Goal: Information Seeking & Learning: Understand process/instructions

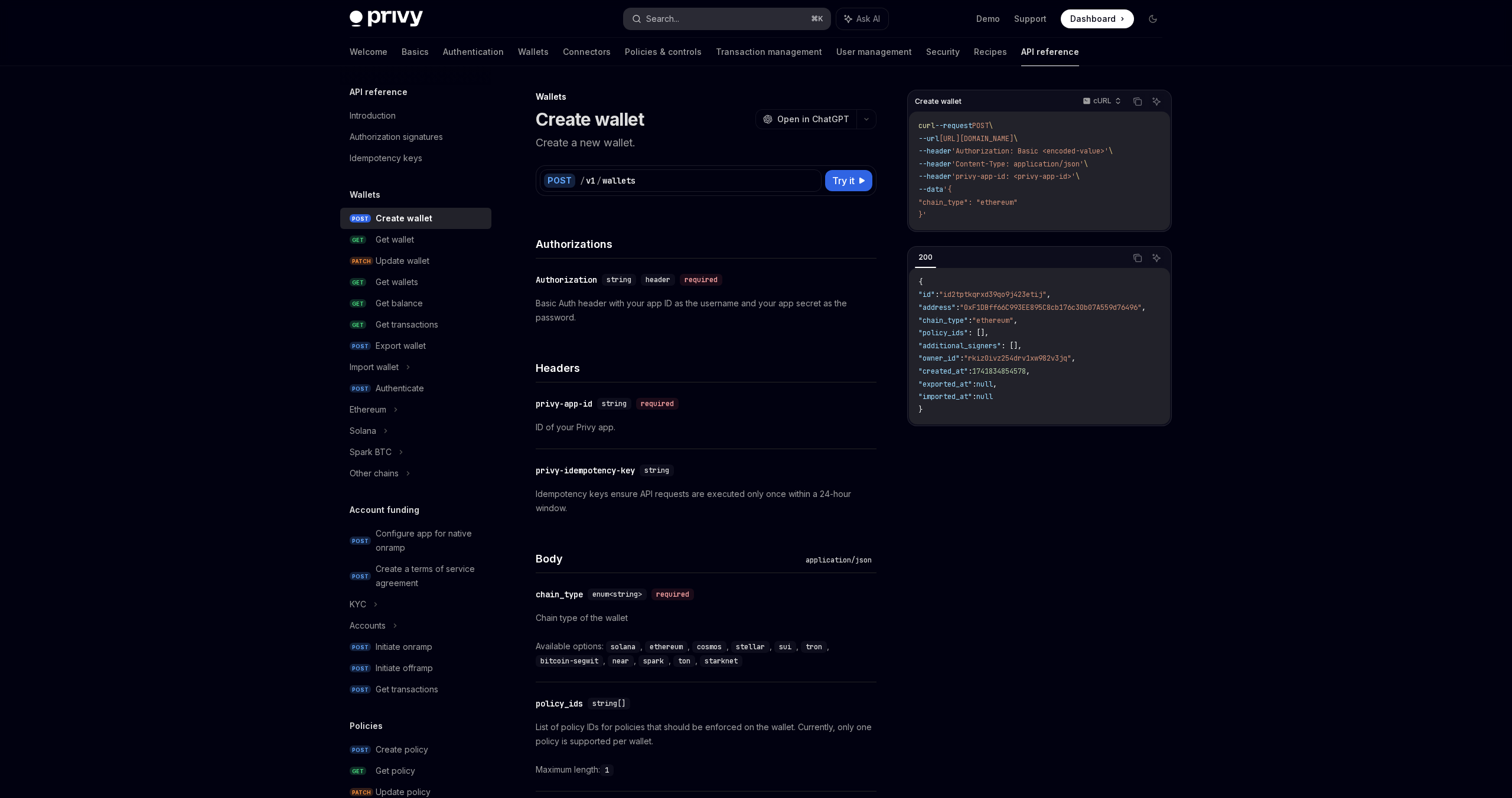
scroll to position [1143, 0]
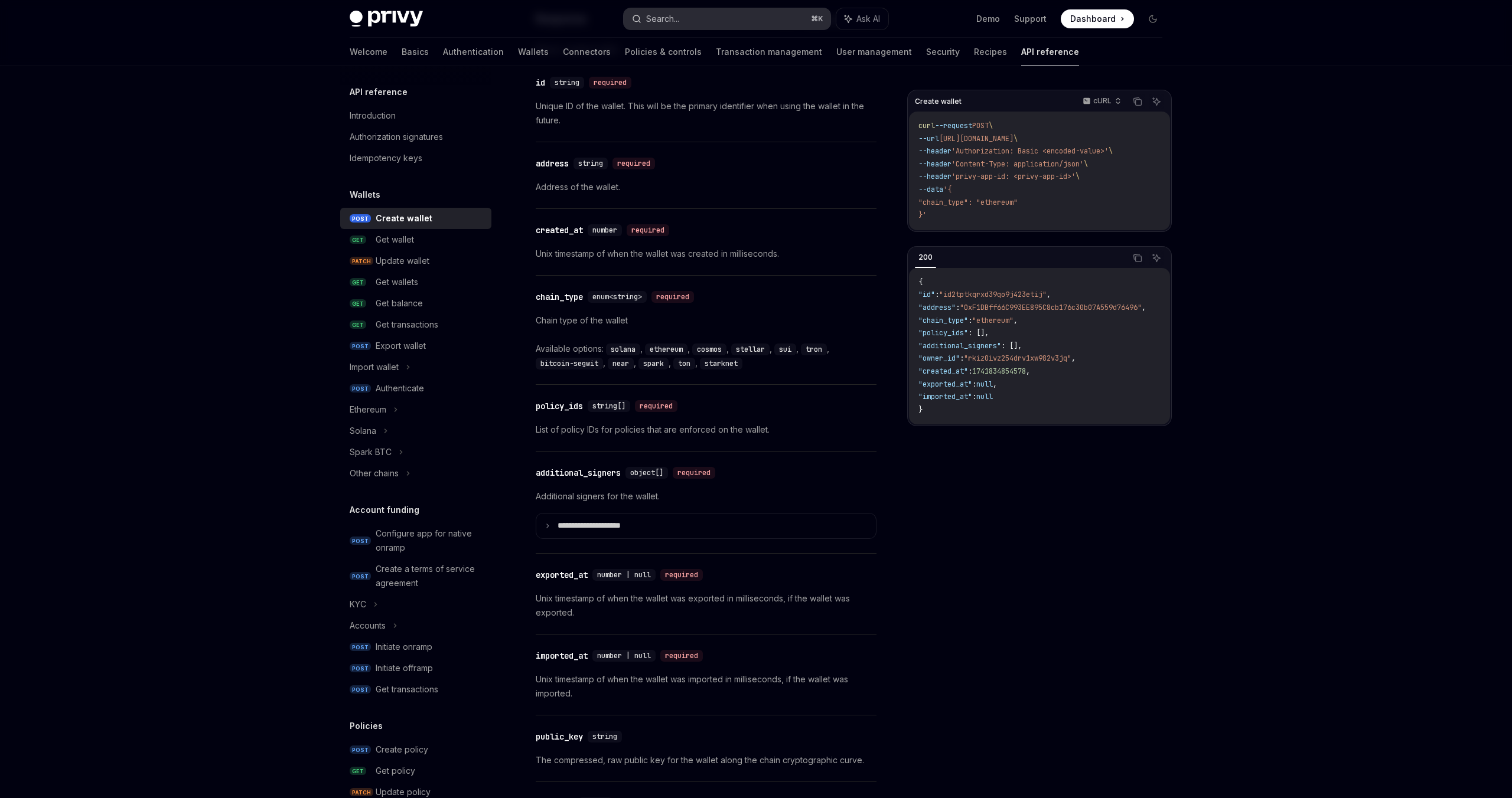
click at [767, 13] on button "Search... ⌘ K" at bounding box center [727, 19] width 207 height 21
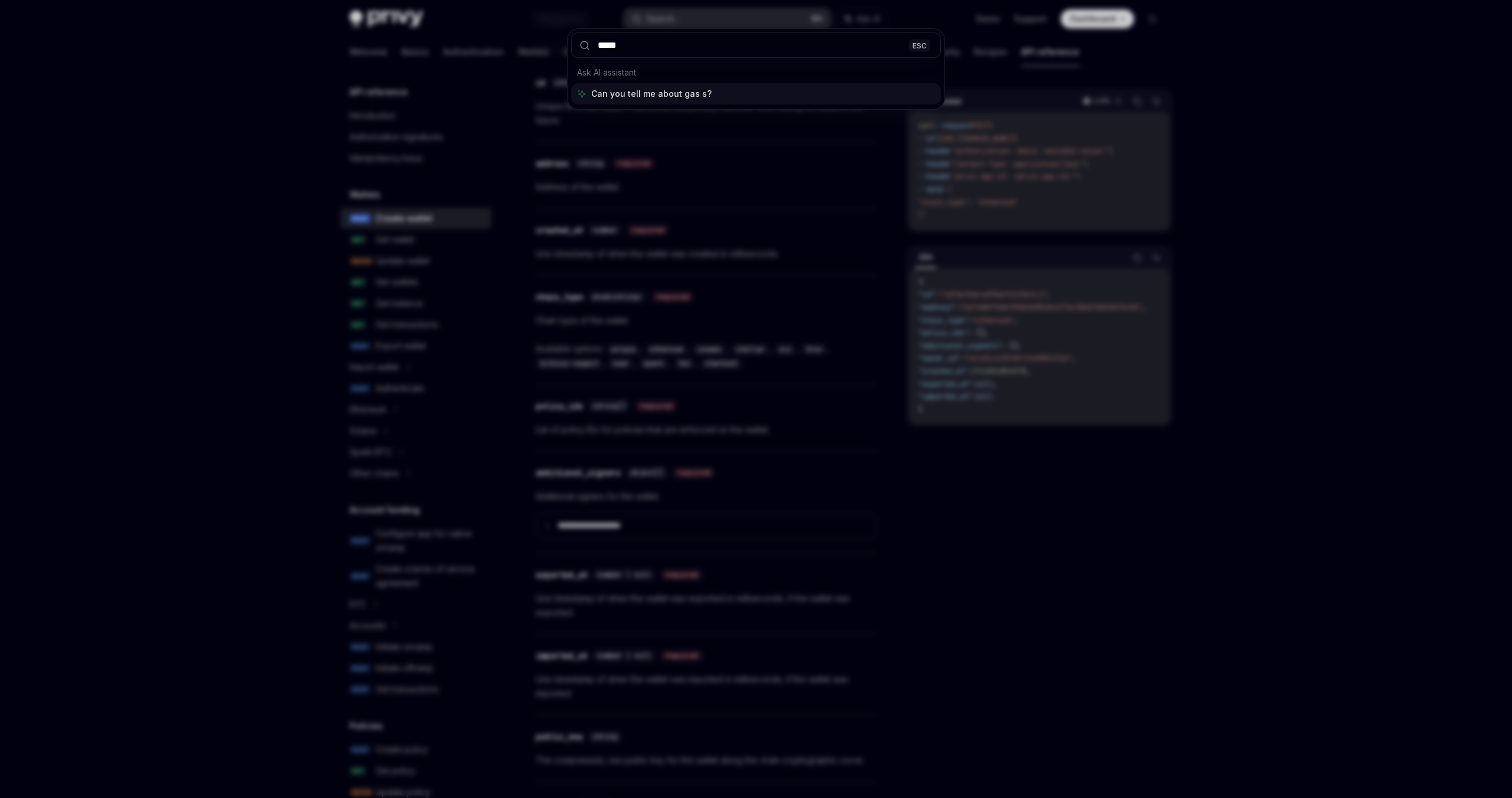
type input "******"
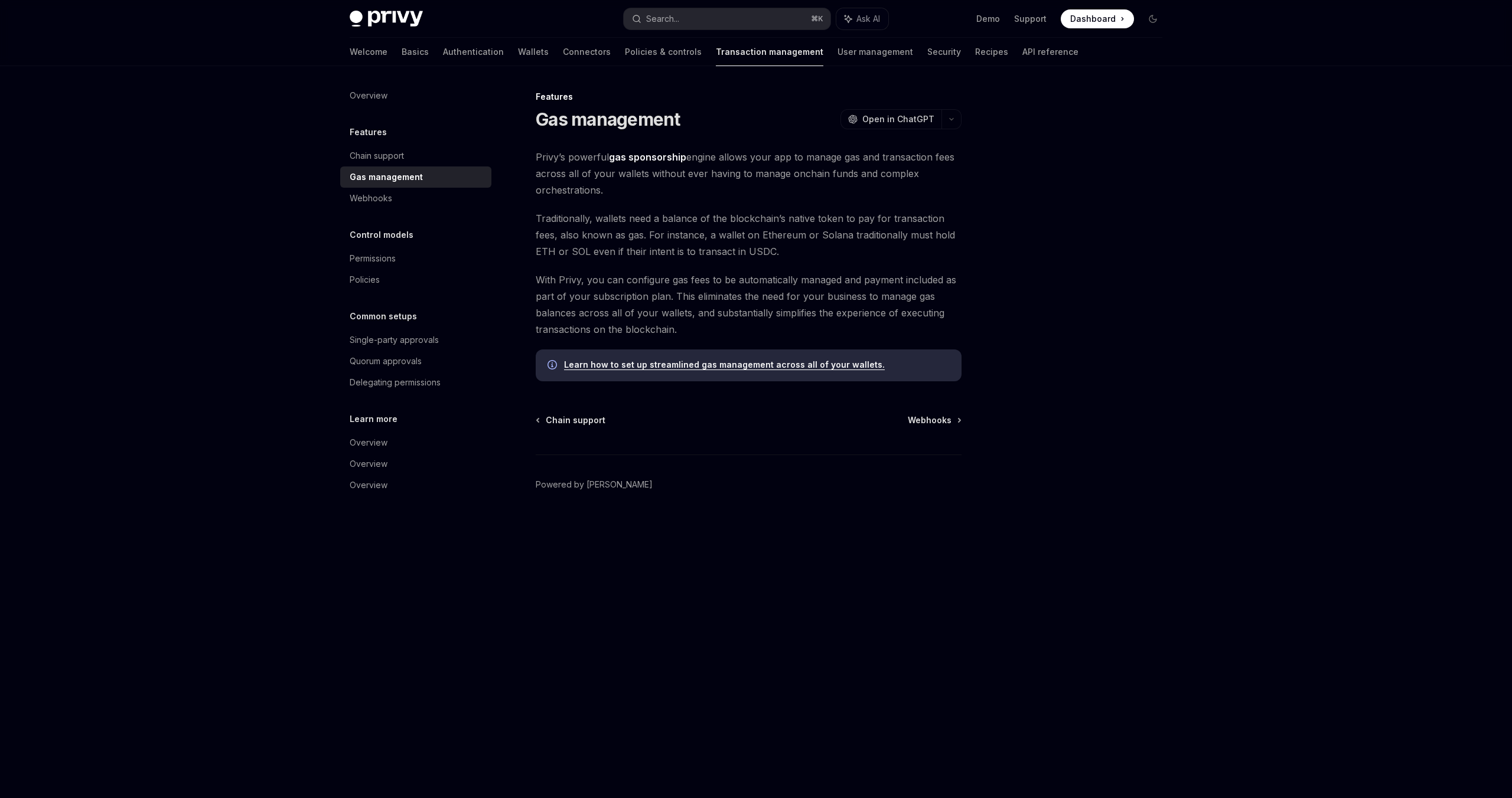
click at [729, 367] on link "Learn how to set up streamlined gas management across all of your wallets." at bounding box center [725, 364] width 320 height 10
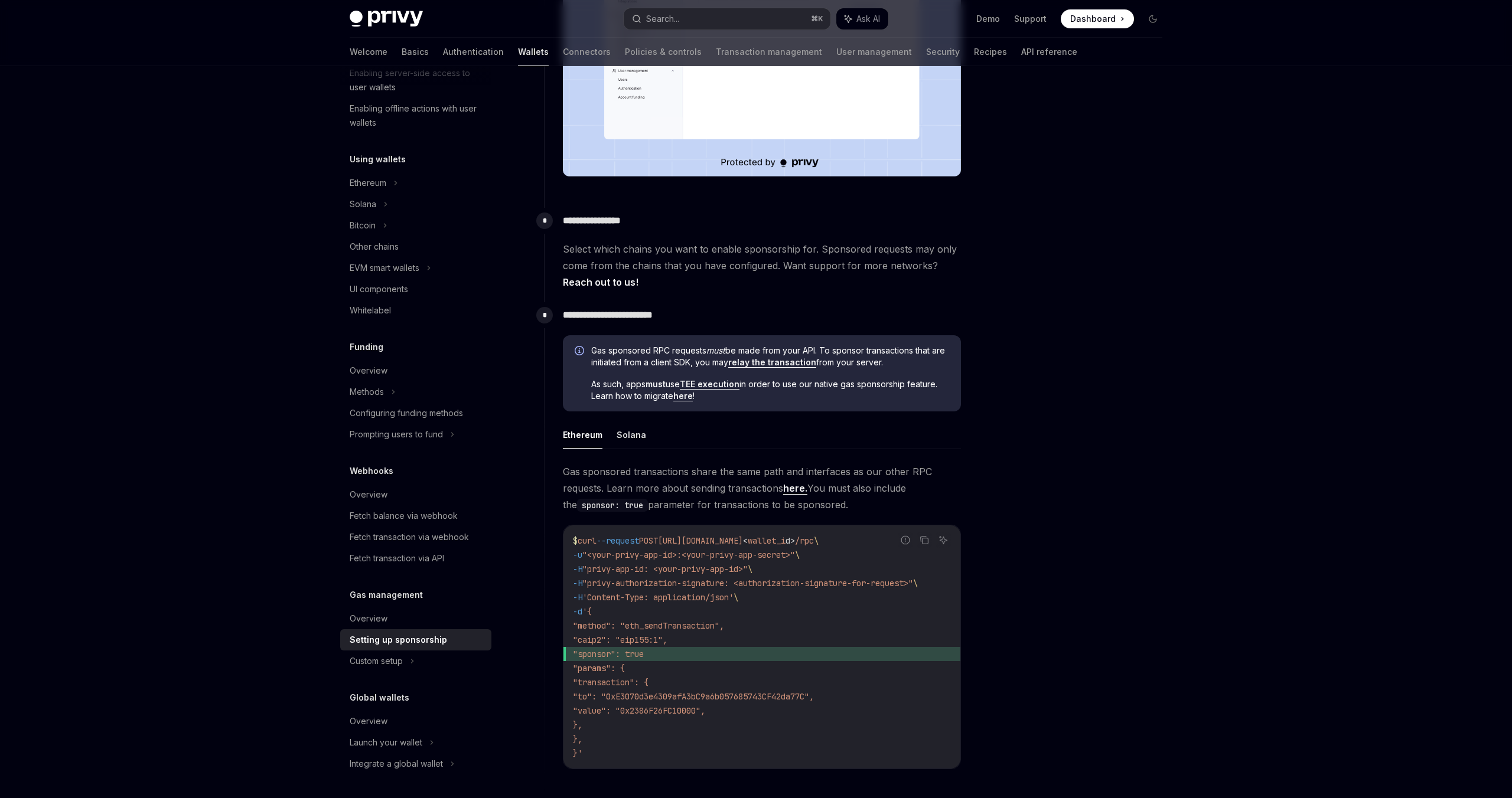
scroll to position [397, 0]
click at [794, 493] on link "here." at bounding box center [795, 489] width 24 height 12
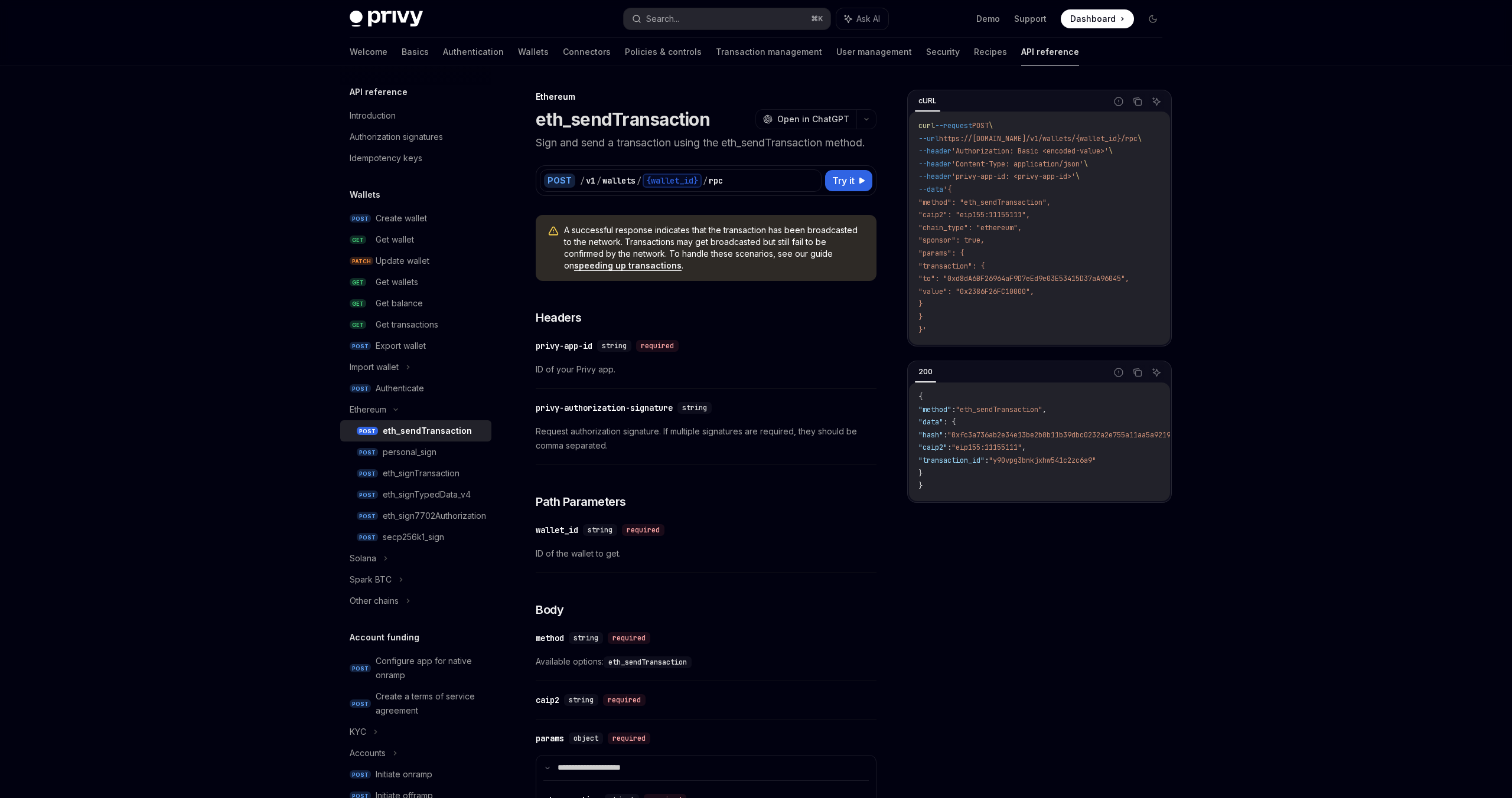
scroll to position [777, 0]
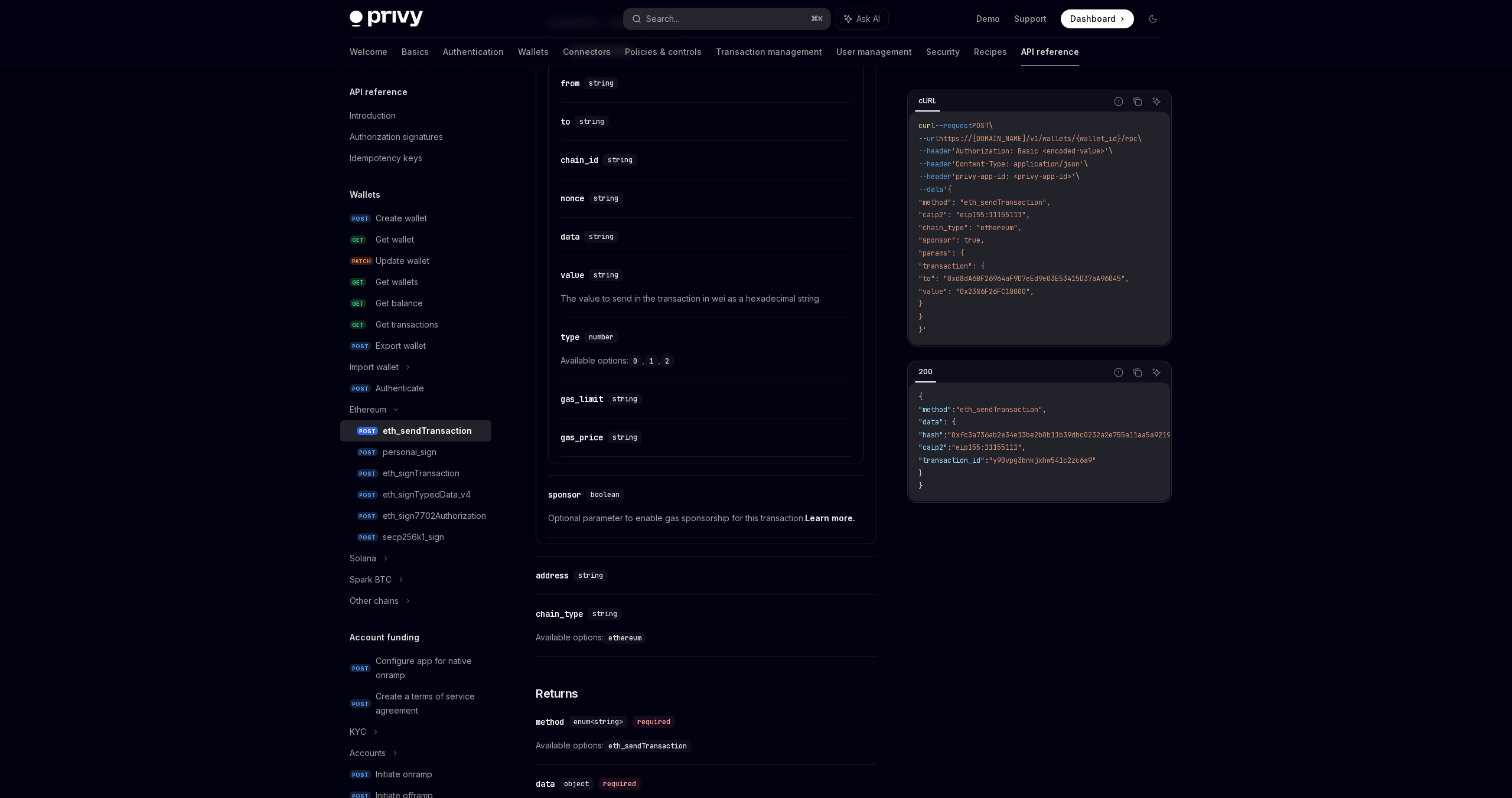
click at [832, 519] on link "Learn more." at bounding box center [830, 518] width 50 height 10
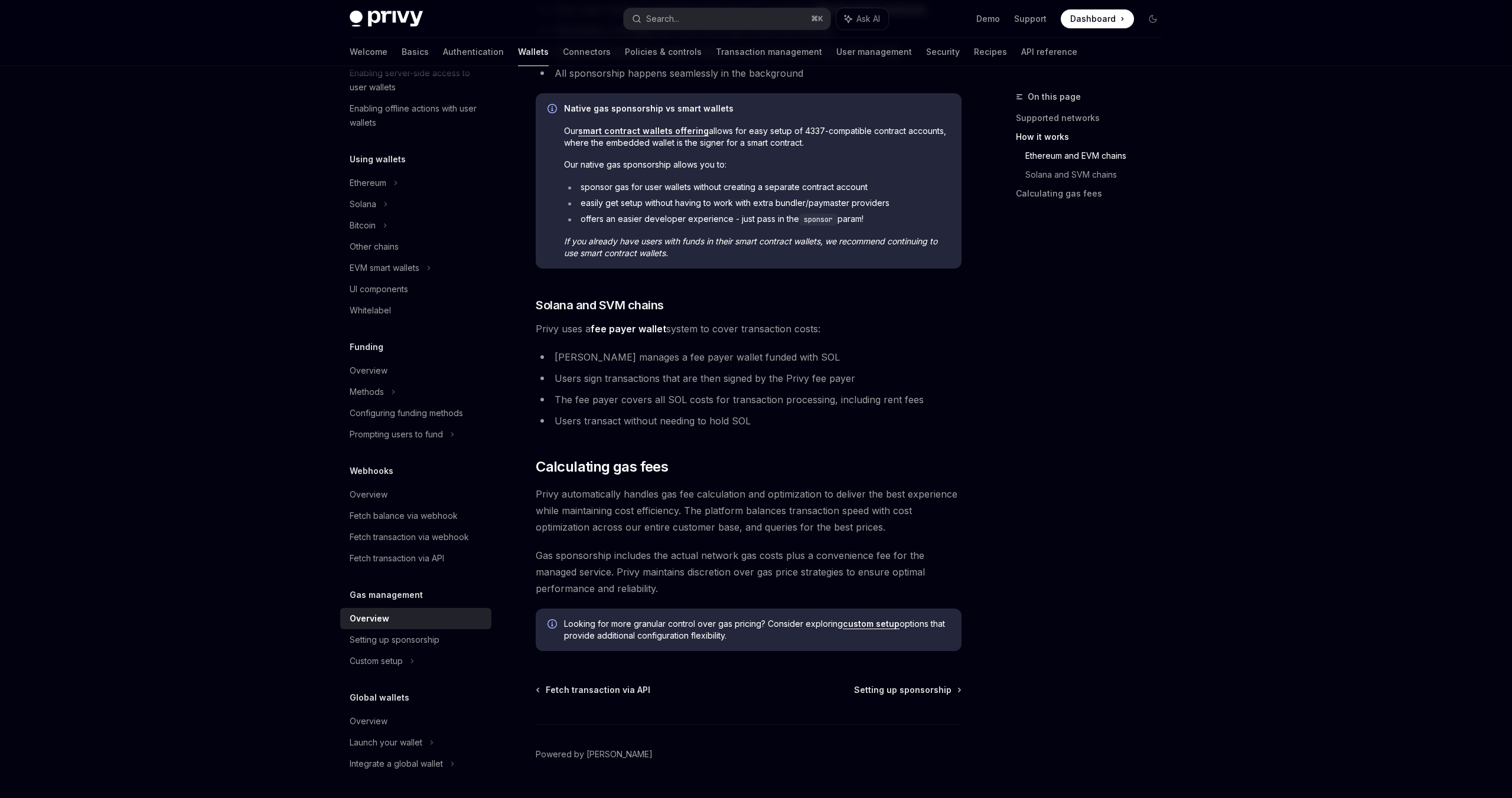
scroll to position [587, 0]
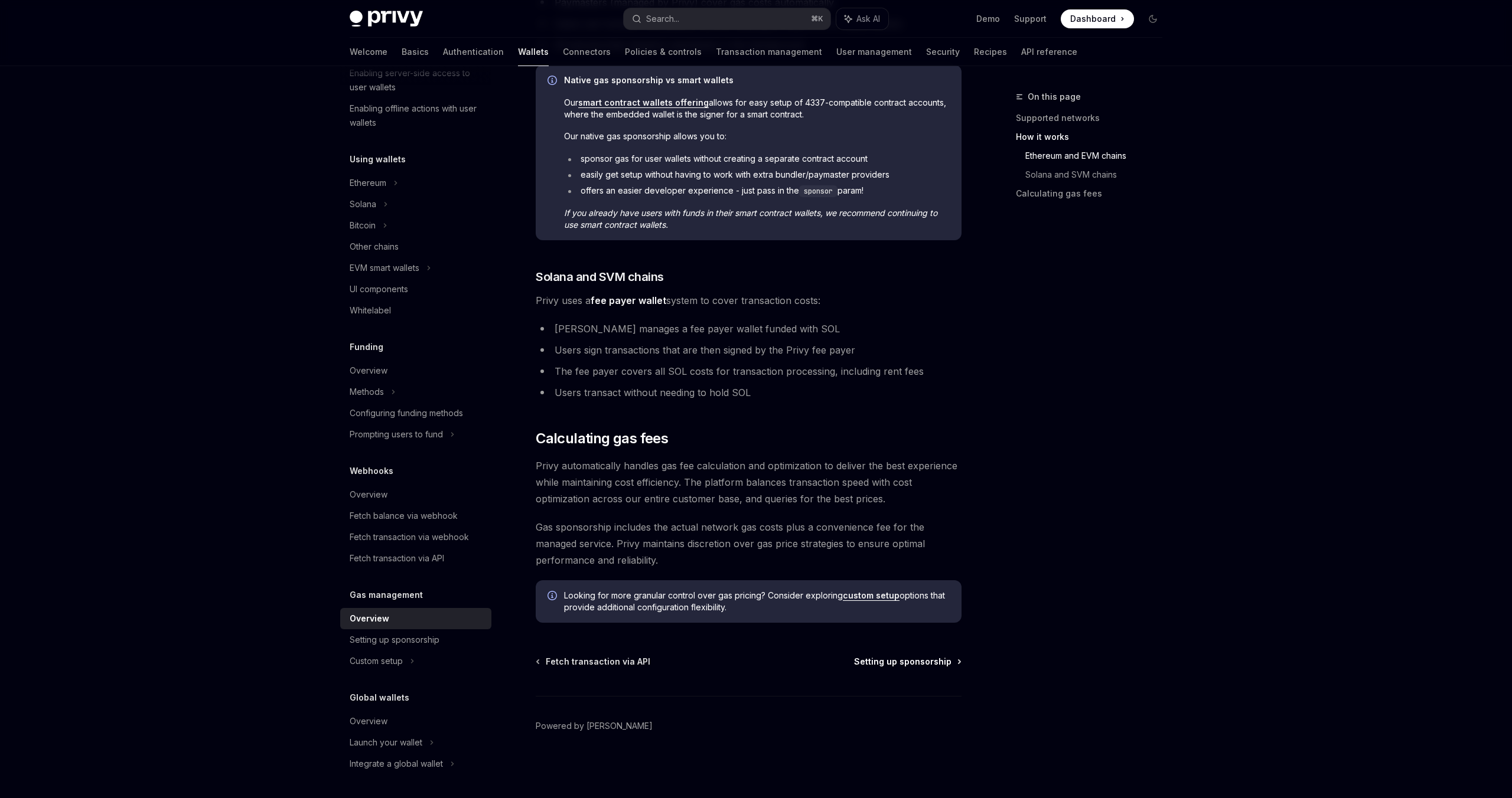
click at [928, 660] on span "Setting up sponsorship" at bounding box center [902, 661] width 97 height 12
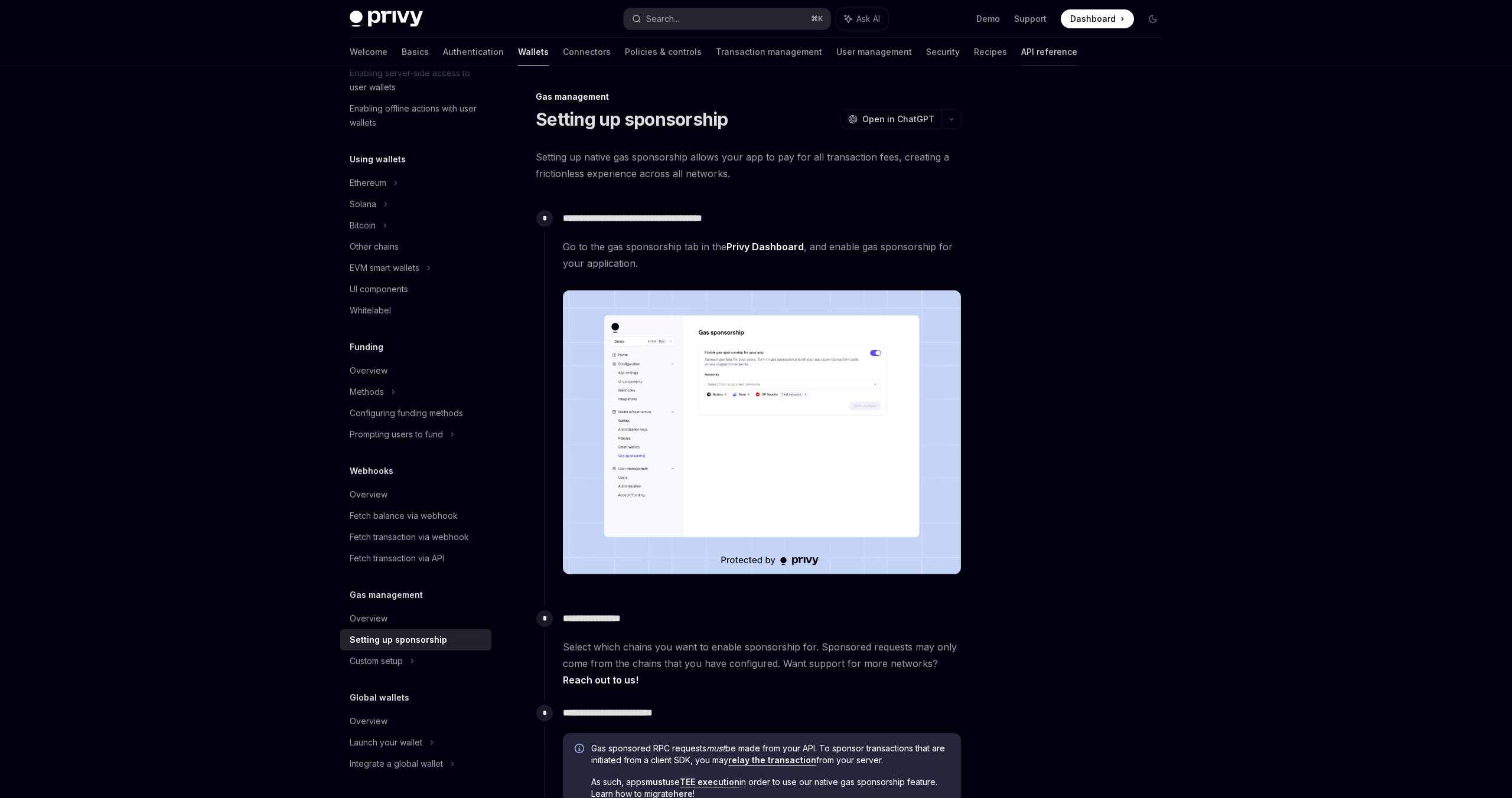
click at [1021, 49] on link "API reference" at bounding box center [1049, 52] width 56 height 28
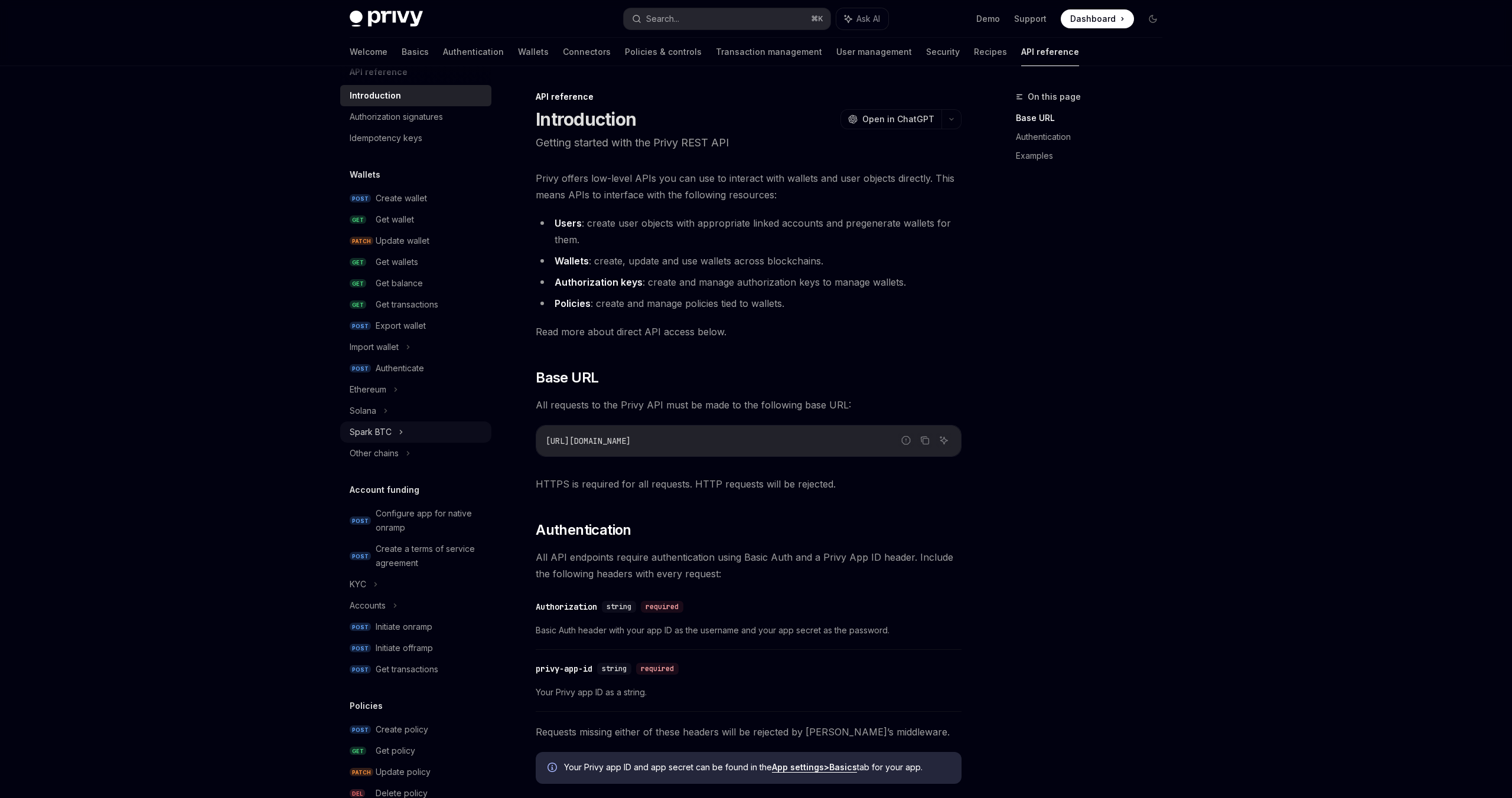
scroll to position [23, 0]
click at [392, 390] on div "Ethereum" at bounding box center [416, 387] width 151 height 21
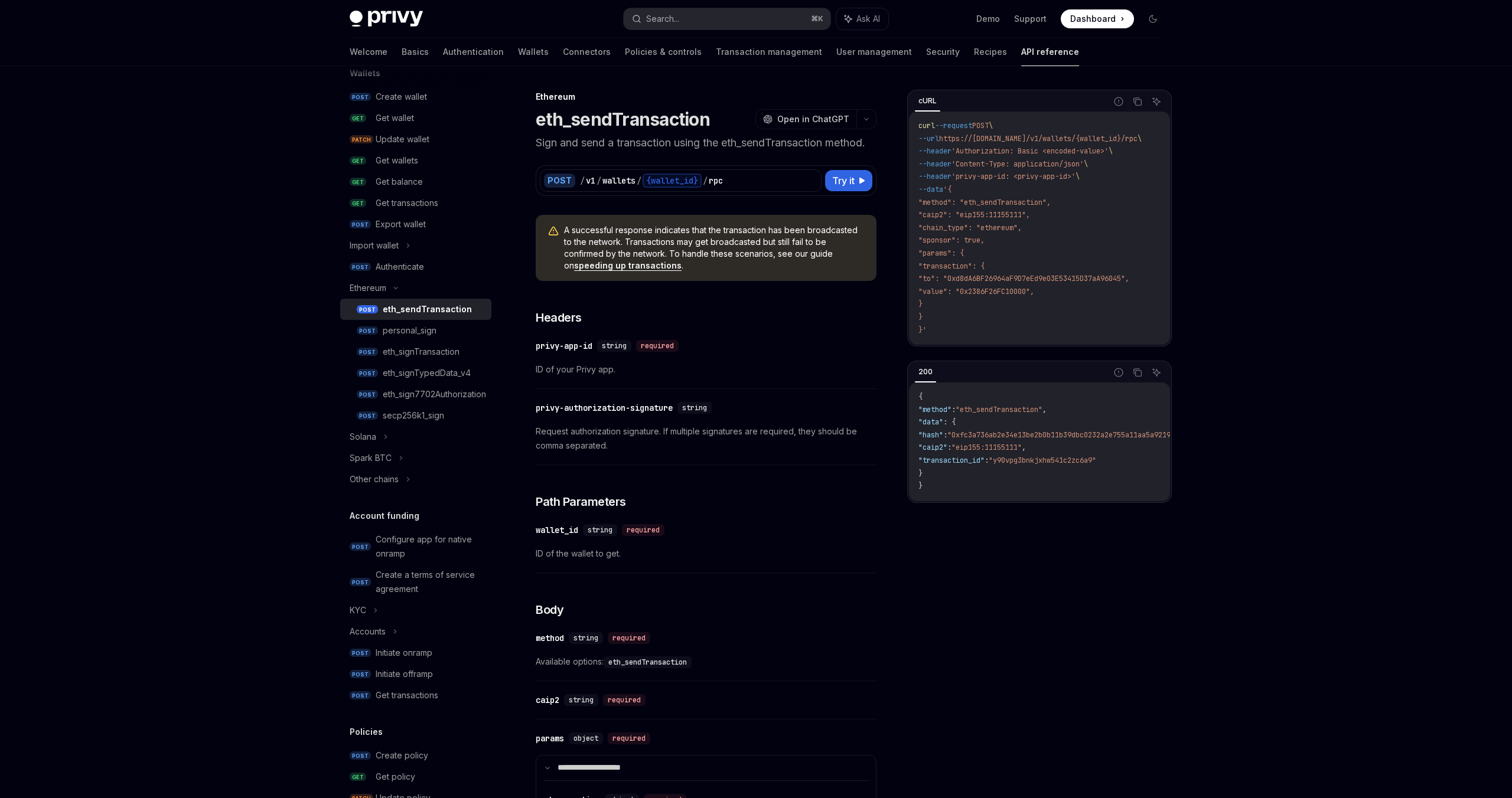
scroll to position [116, 0]
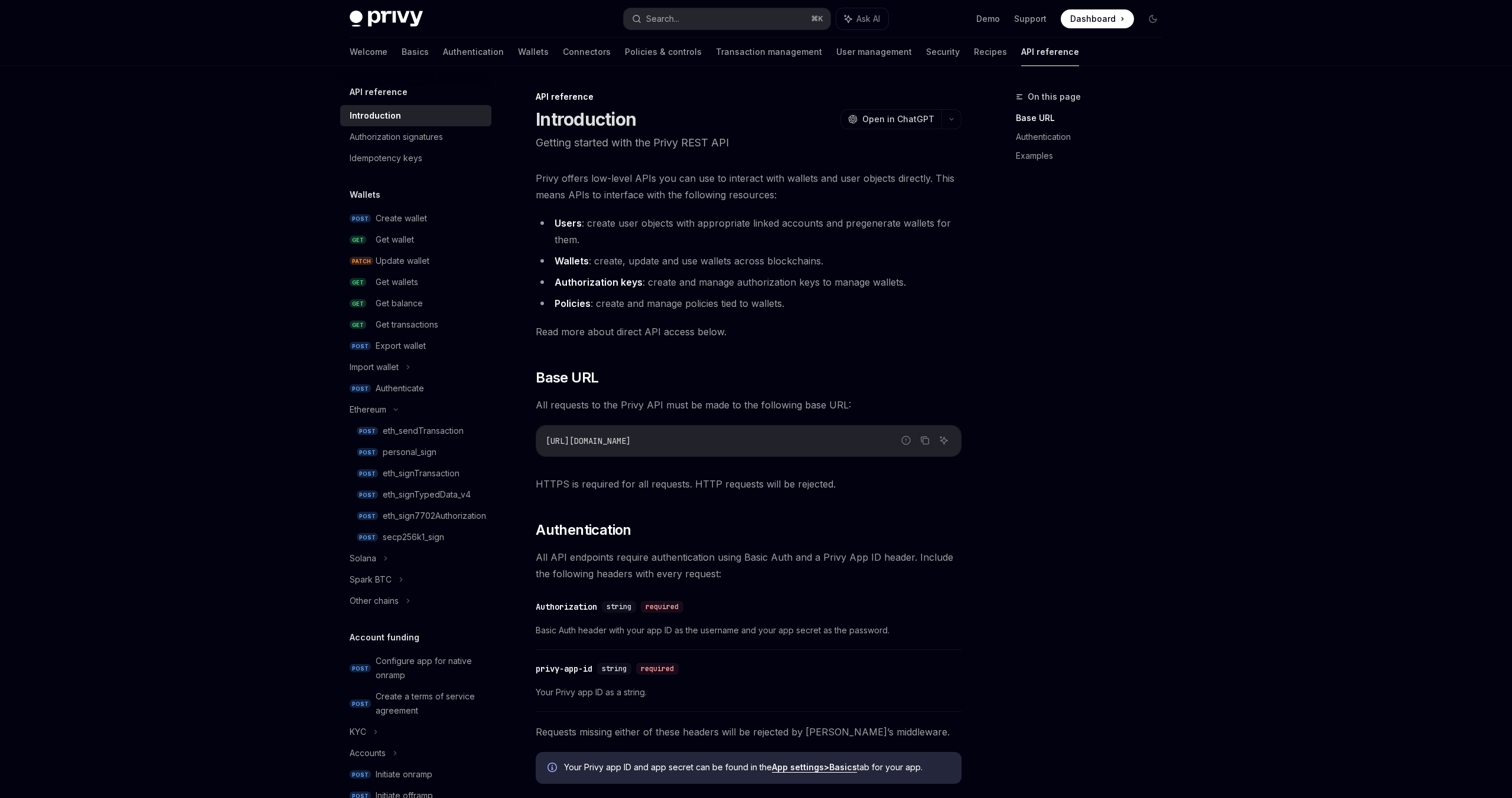
scroll to position [216, 0]
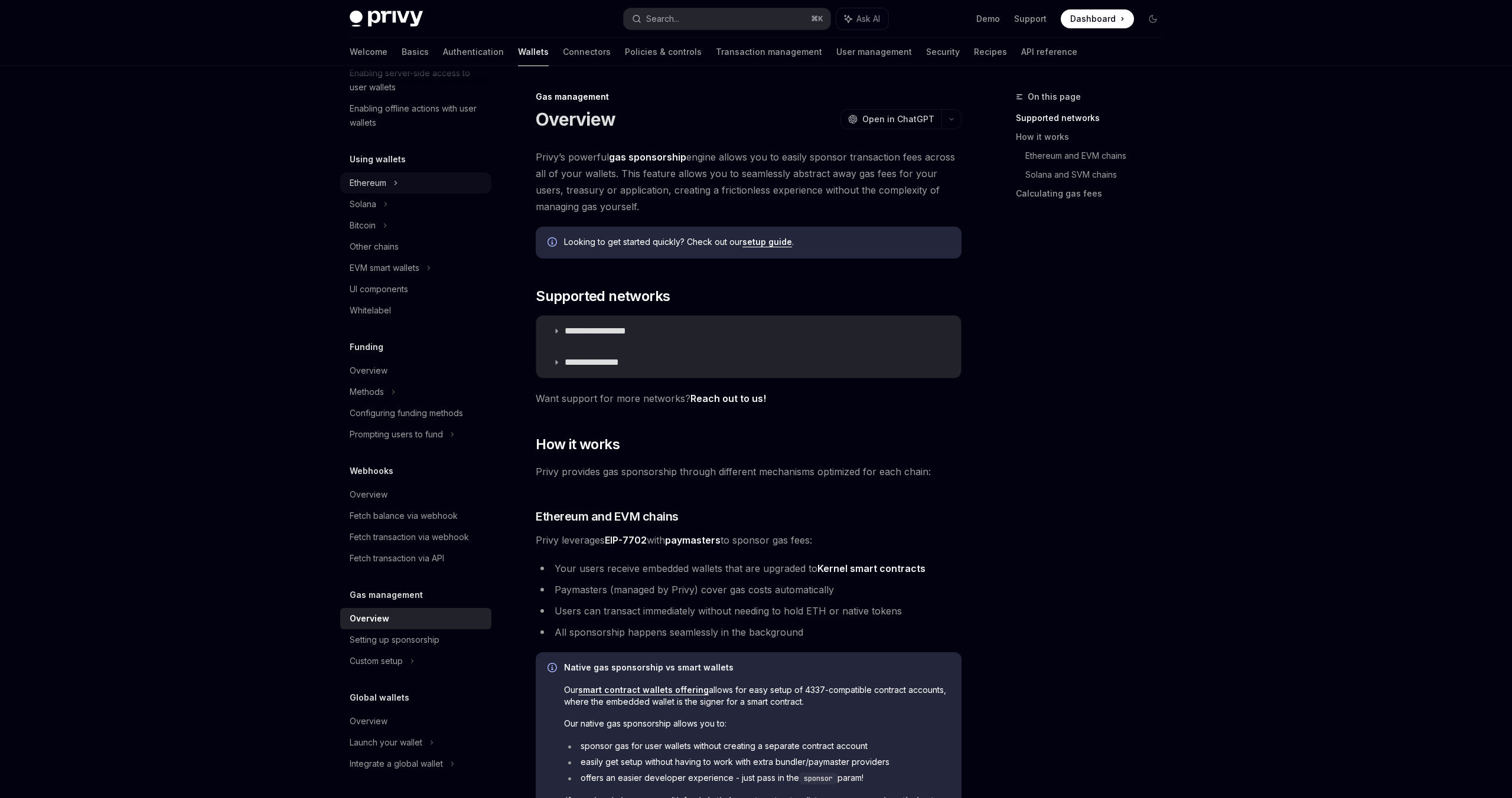
click at [375, 181] on div "Ethereum" at bounding box center [367, 183] width 37 height 14
type textarea "*"
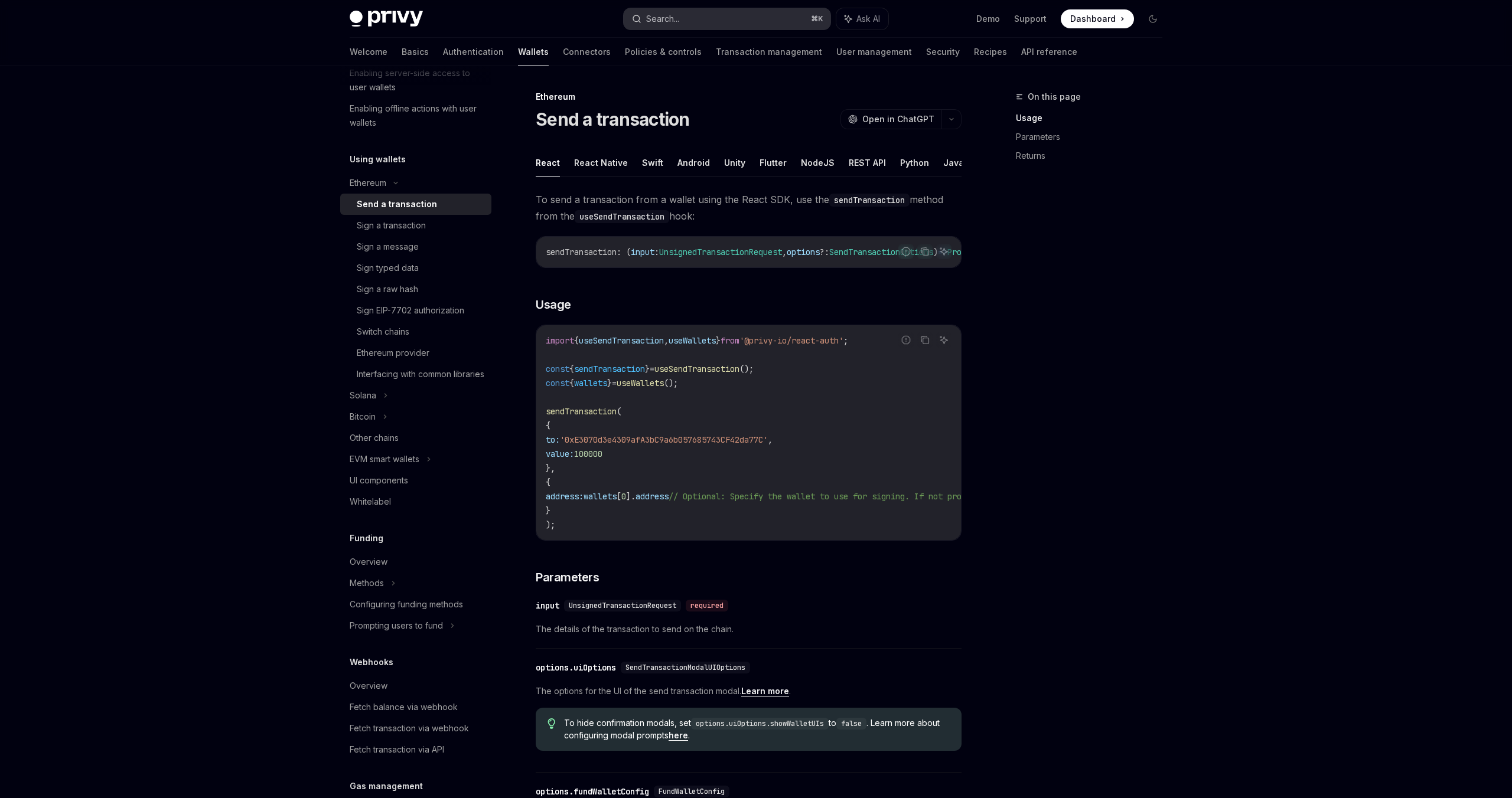
click at [672, 14] on div "Search..." at bounding box center [662, 19] width 33 height 14
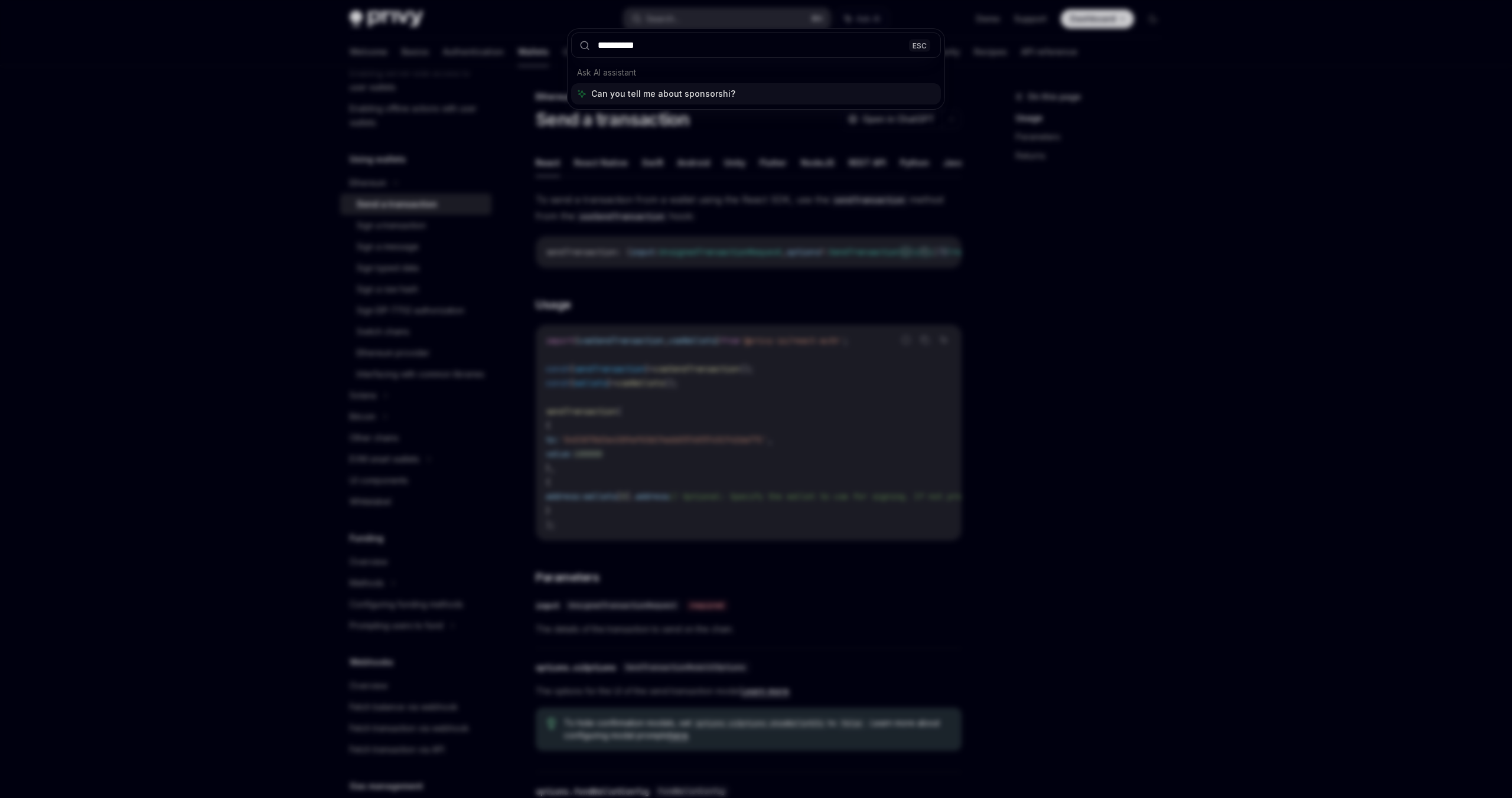
type input "**********"
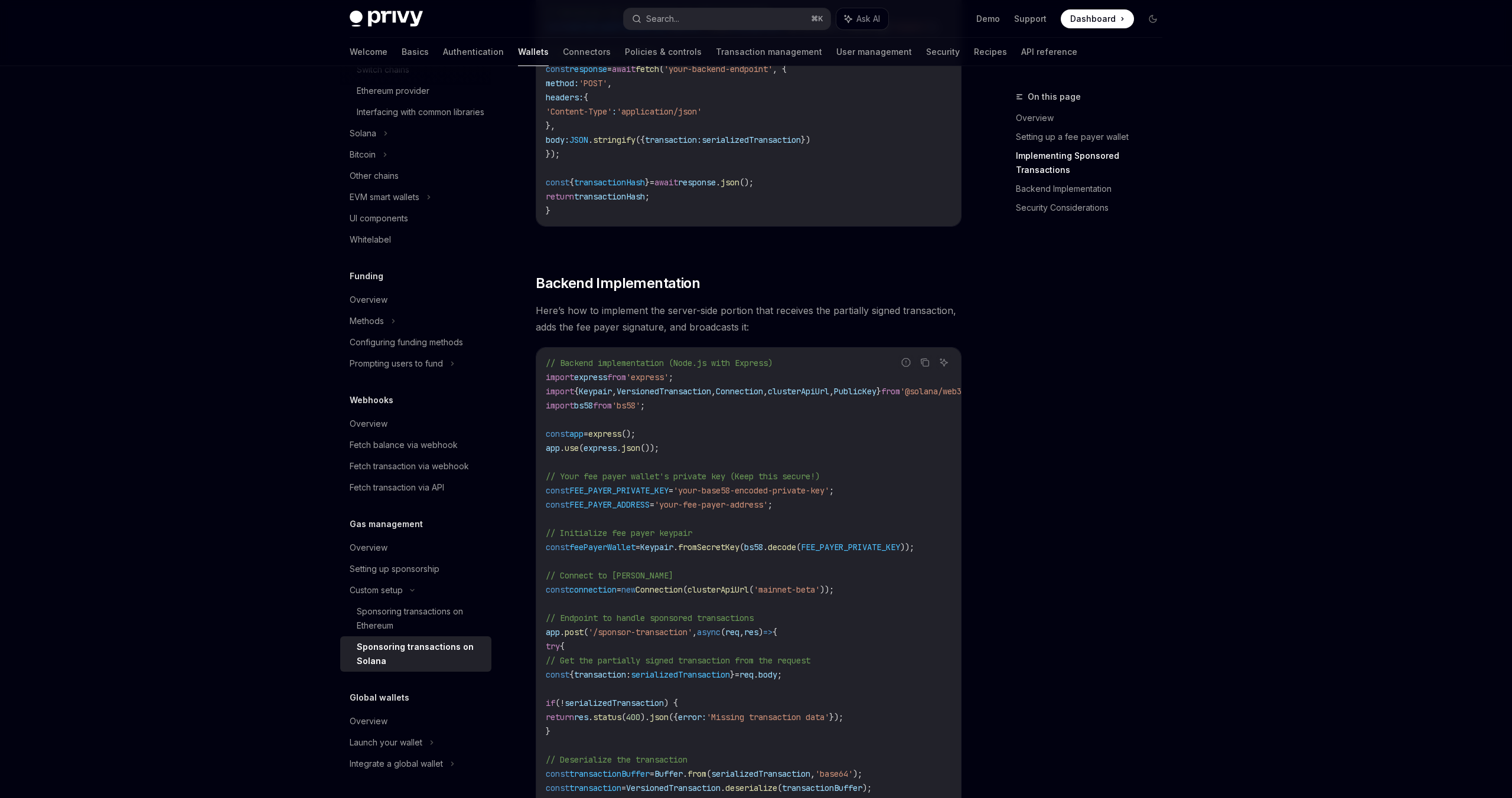
scroll to position [1540, 0]
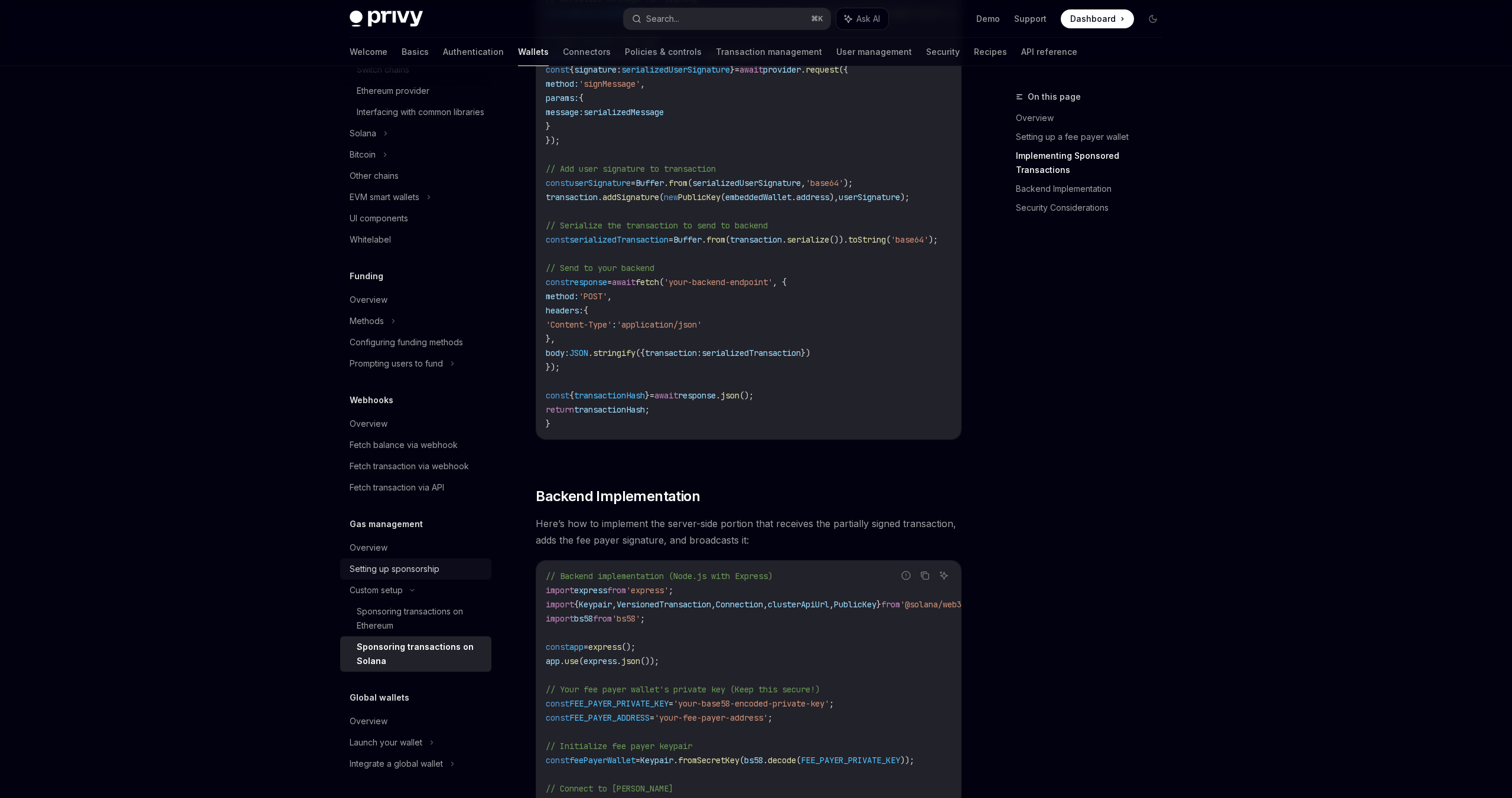
click at [434, 568] on div "Setting up sponsorship" at bounding box center [394, 569] width 90 height 14
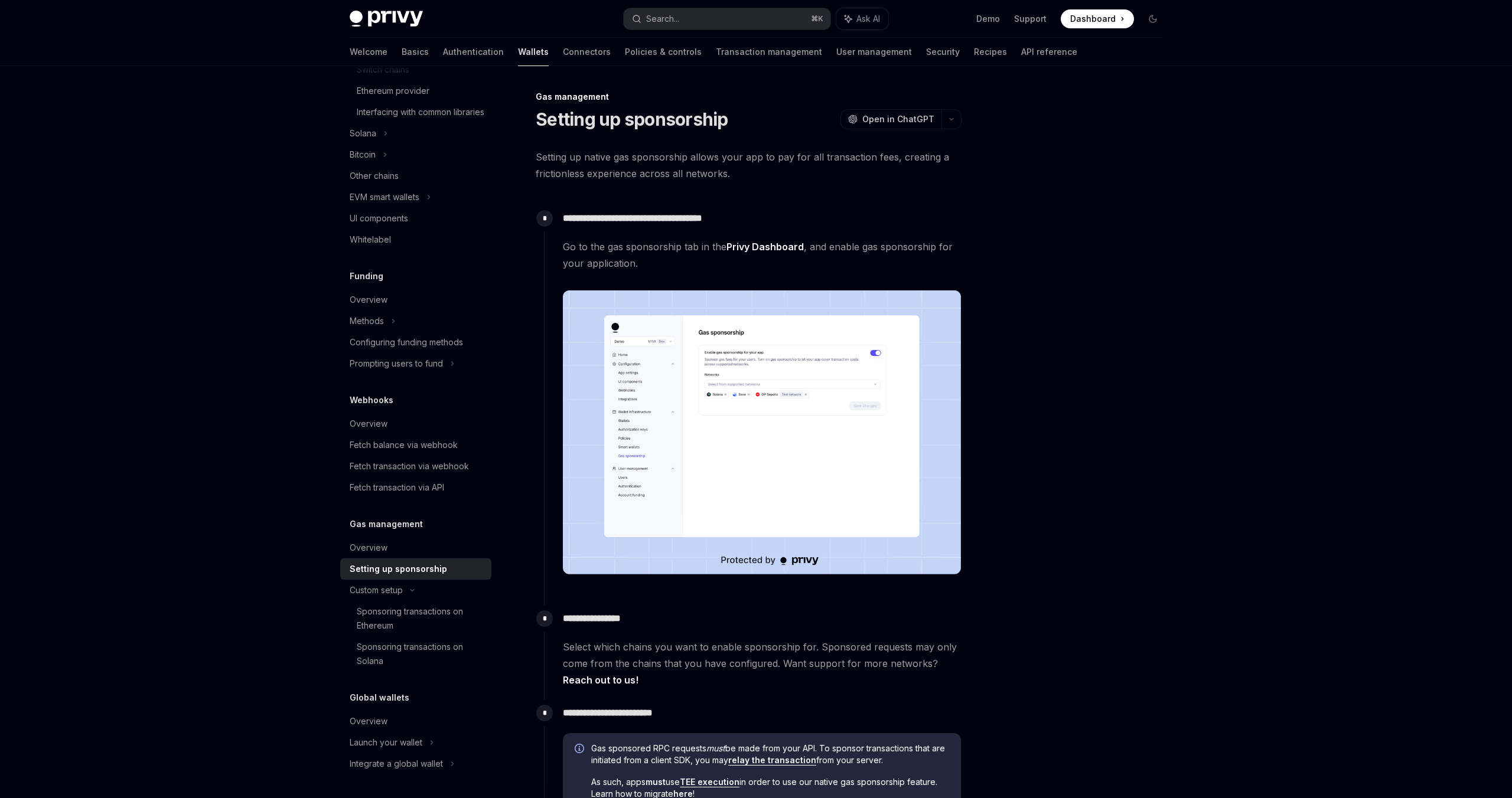
type textarea "*"
